Goal: Browse casually

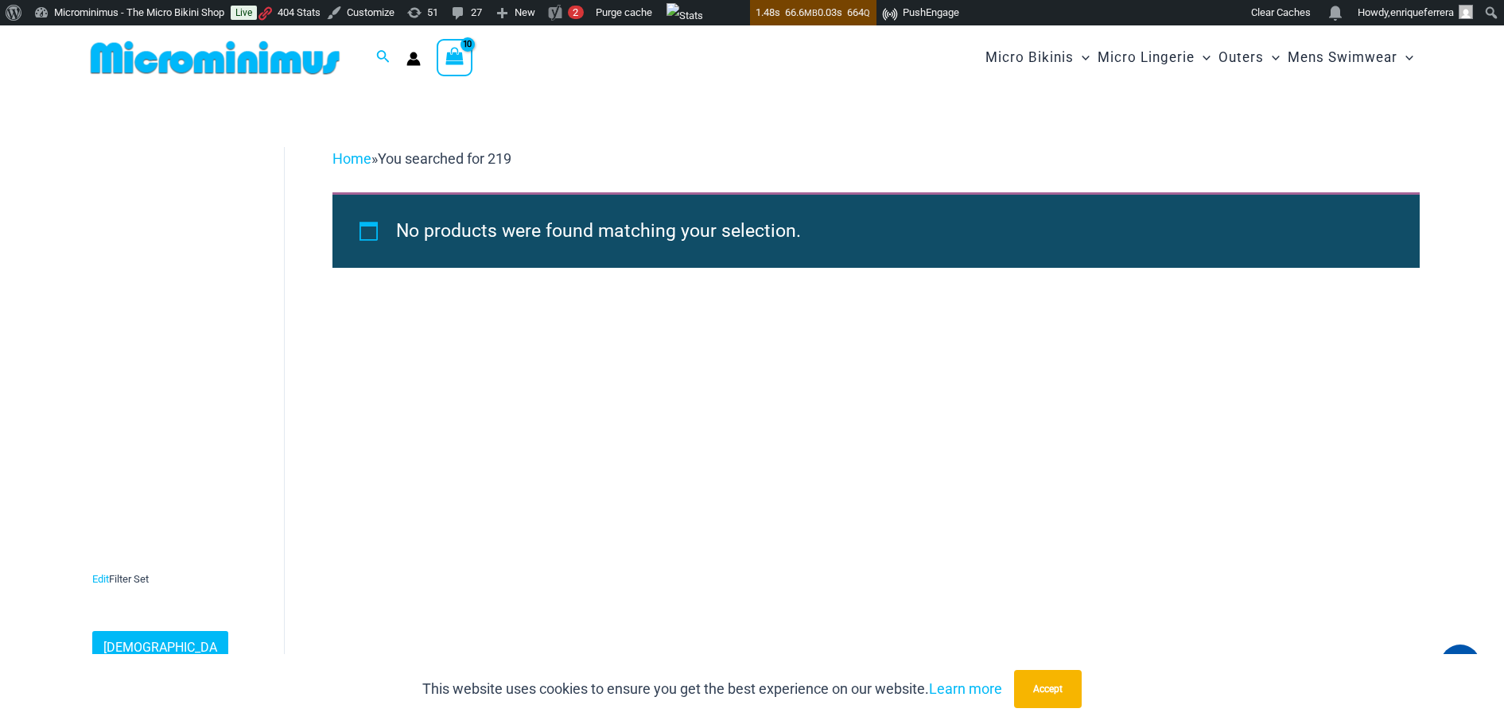
type input "**********"
click at [224, 54] on img at bounding box center [215, 58] width 262 height 36
